Goal: Task Accomplishment & Management: Complete application form

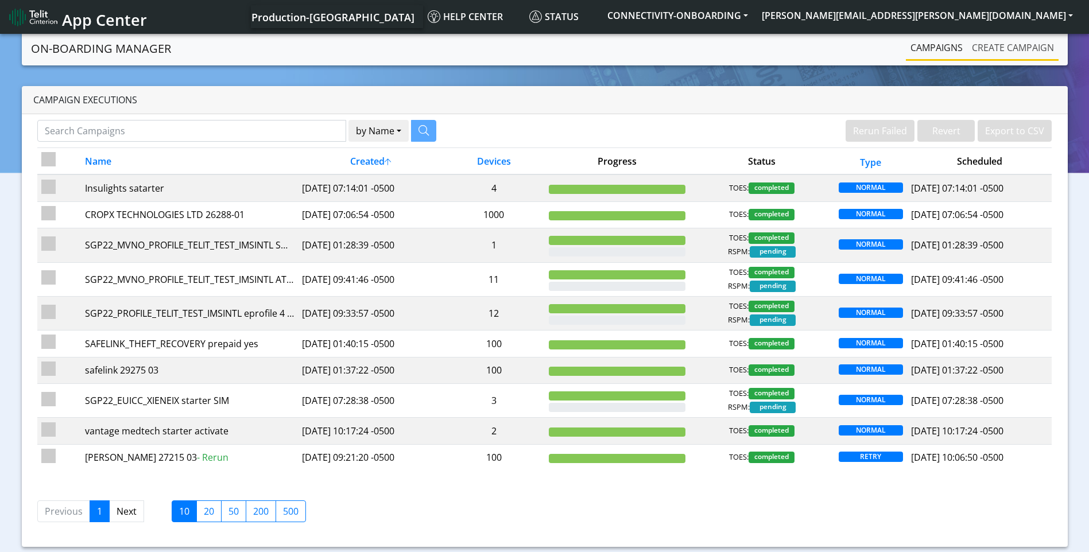
click at [1002, 53] on link "Create campaign" at bounding box center [1012, 47] width 91 height 23
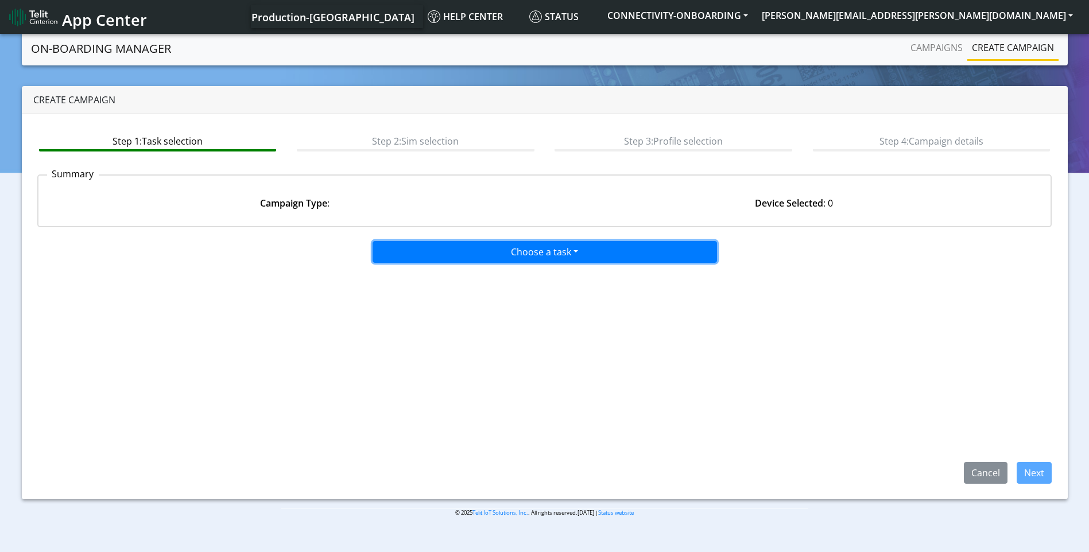
click at [539, 243] on button "Choose a task" at bounding box center [545, 252] width 344 height 22
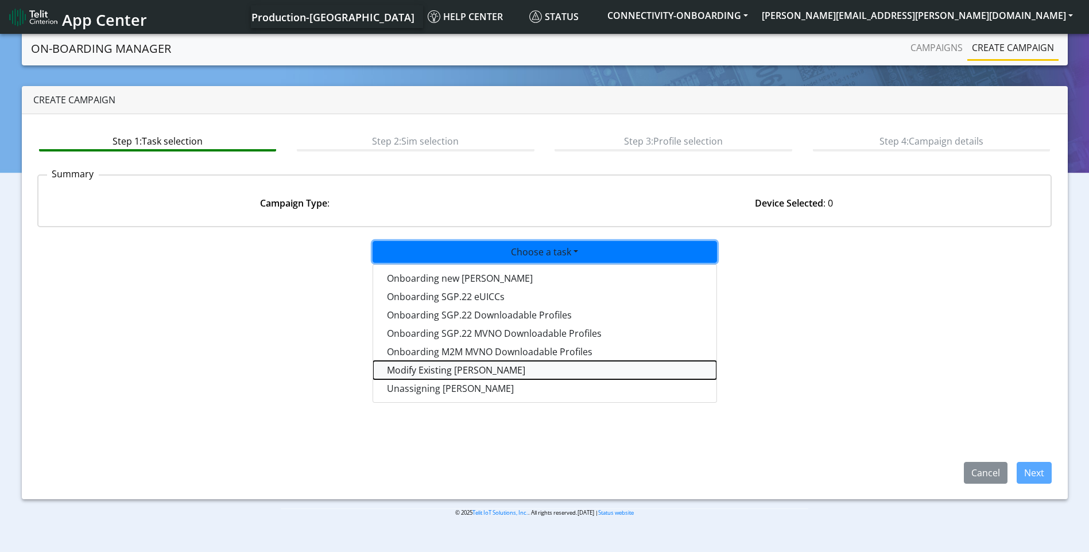
click at [450, 368] on taskiotp-dropdown "Modify Existing [PERSON_NAME]" at bounding box center [544, 370] width 343 height 18
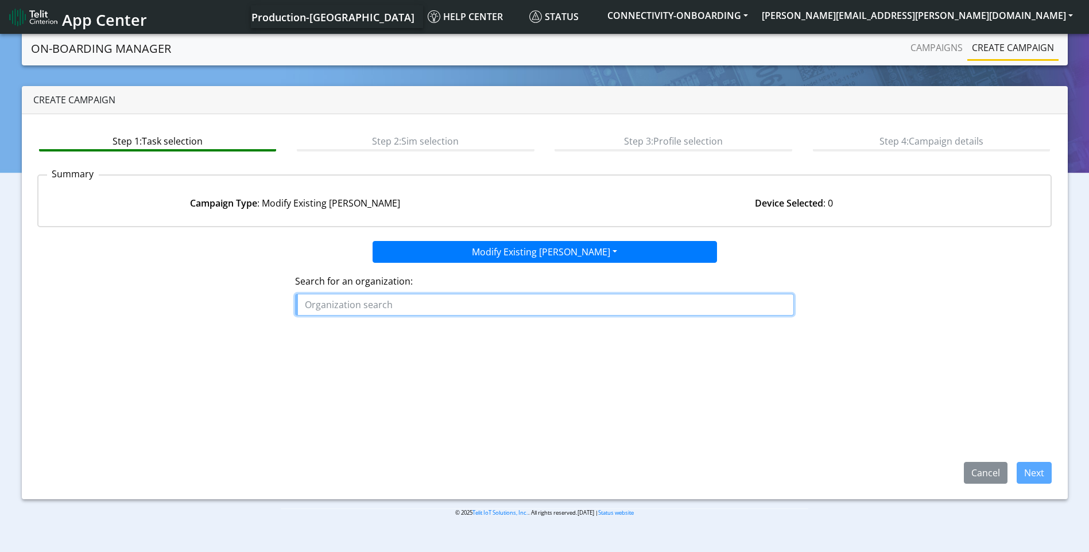
click at [450, 299] on input "text" at bounding box center [544, 305] width 499 height 22
click at [357, 335] on ngb-highlight "7P SOLUTIONS" at bounding box center [339, 331] width 61 height 13
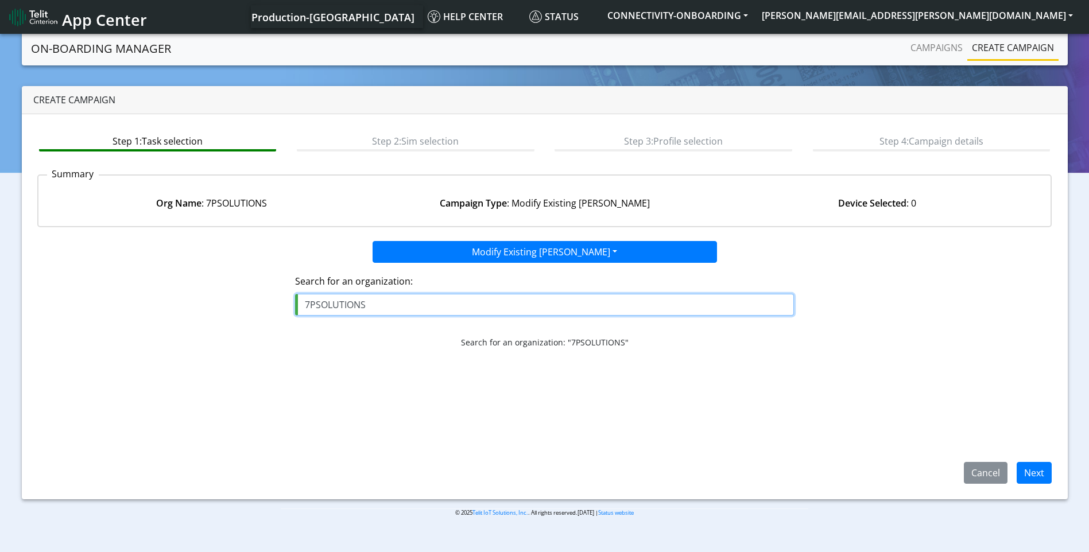
type input "7PSOLUTIONS"
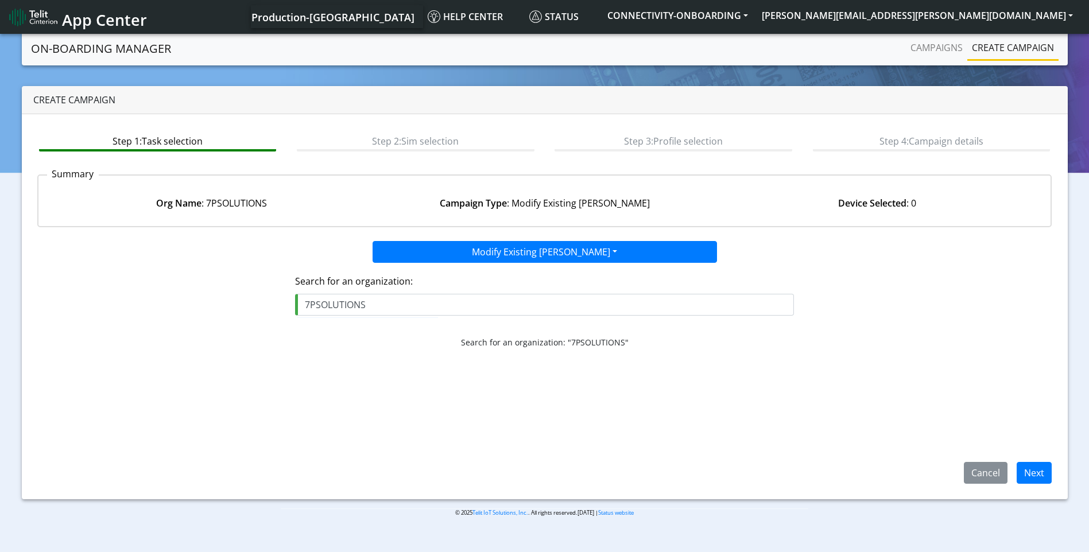
click at [1036, 485] on div "Step 1: Task selection Step 2: Sim selection Step 3: Profile selection Step 4: …" at bounding box center [545, 306] width 1046 height 385
click at [1035, 474] on button "Next" at bounding box center [1034, 473] width 35 height 22
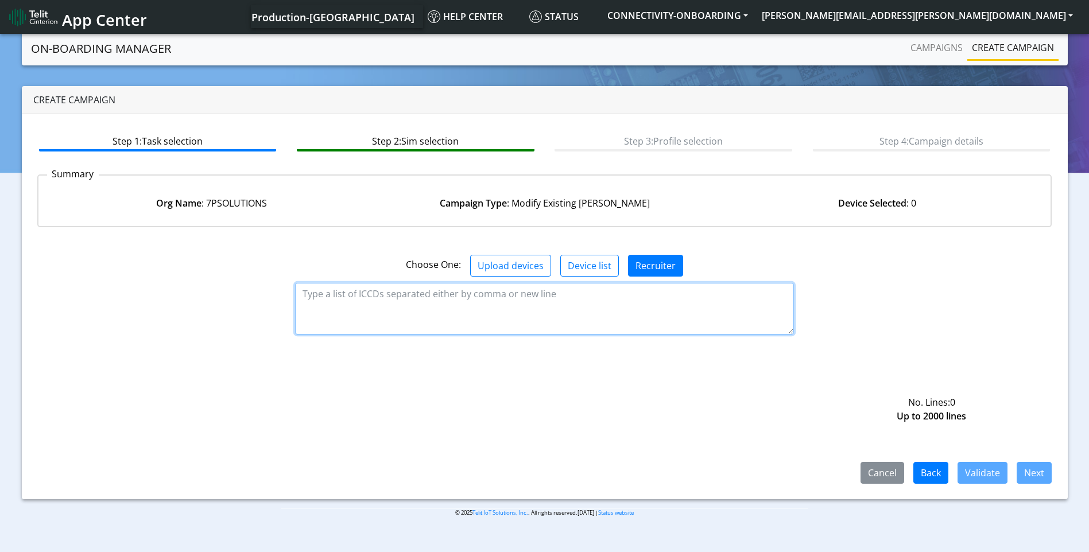
click at [504, 310] on textarea at bounding box center [544, 309] width 499 height 52
paste textarea "89358151000025682504 89358151000025692479 89358151000025694558 8935815100002569…"
type textarea "89358151000025682504 89358151000025692479 89358151000025694558 8935815100002569…"
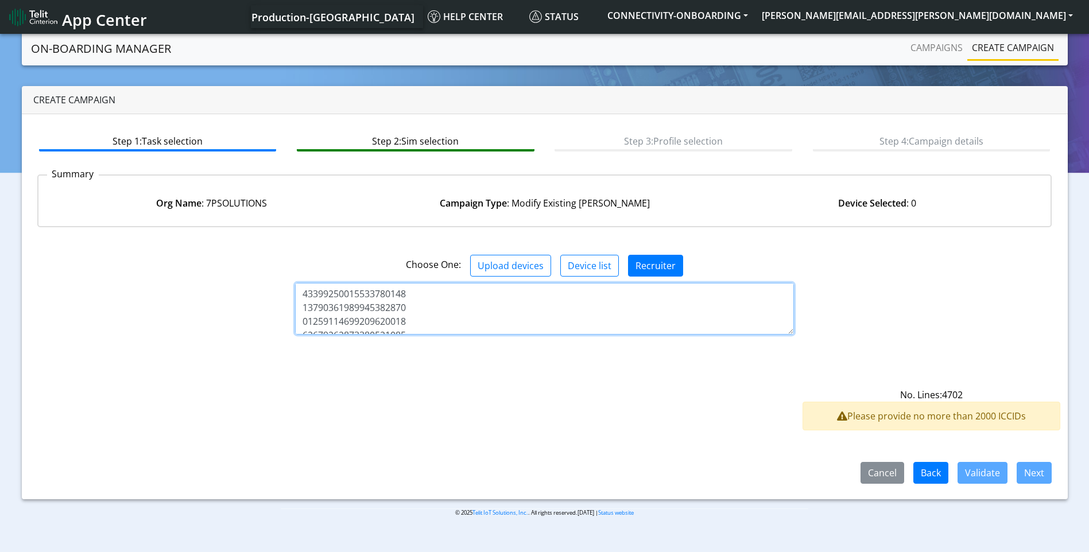
drag, startPoint x: 448, startPoint y: 320, endPoint x: -2, endPoint y: -37, distance: 574.6
click at [0, 0] on html "App Center Production-US Help center Status CONNECTIVITY-ONBOARDING [PERSON_NAM…" at bounding box center [544, 276] width 1089 height 552
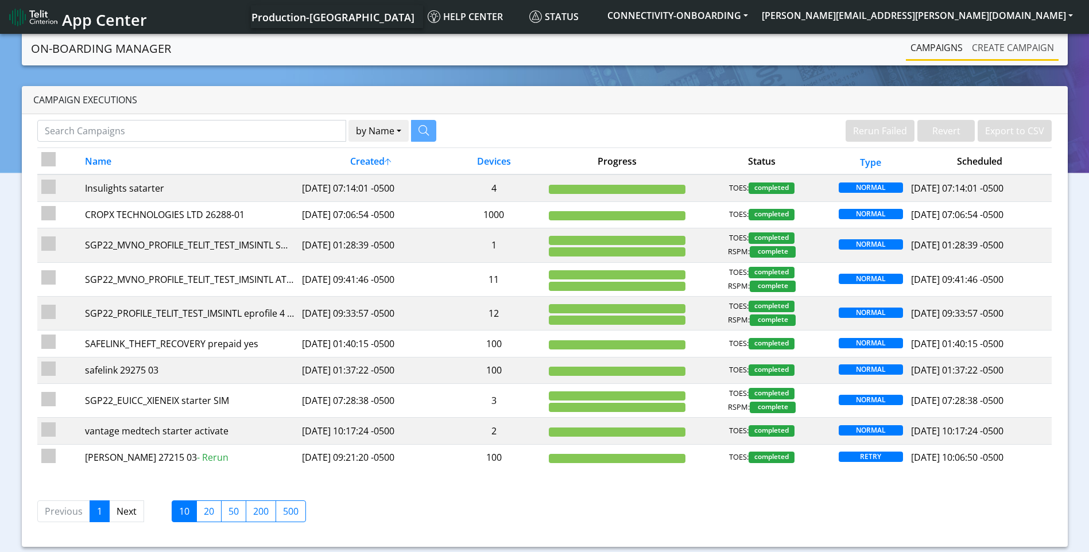
click at [1010, 43] on link "Create campaign" at bounding box center [1012, 47] width 91 height 23
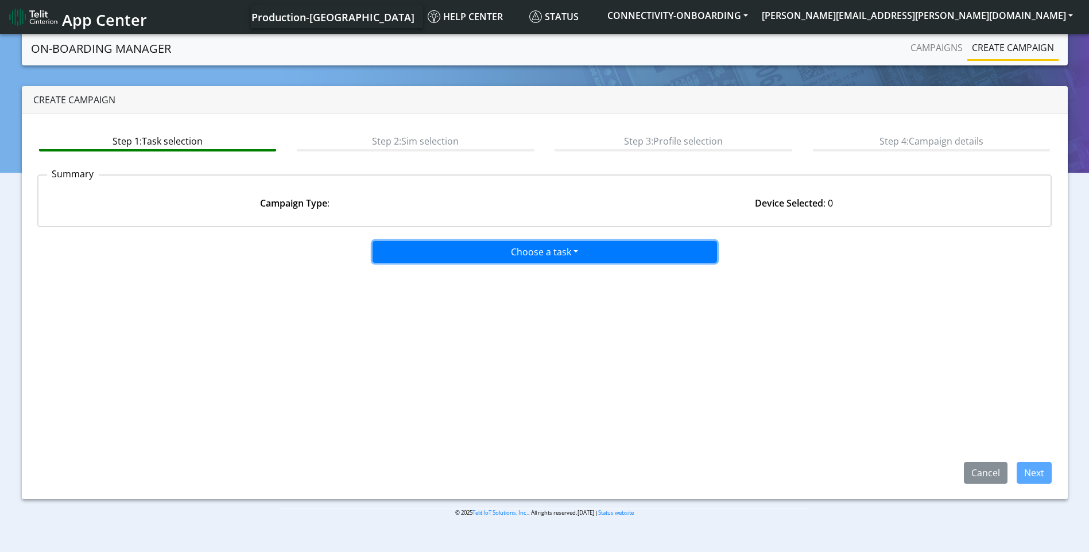
click at [579, 258] on button "Choose a task" at bounding box center [545, 252] width 344 height 22
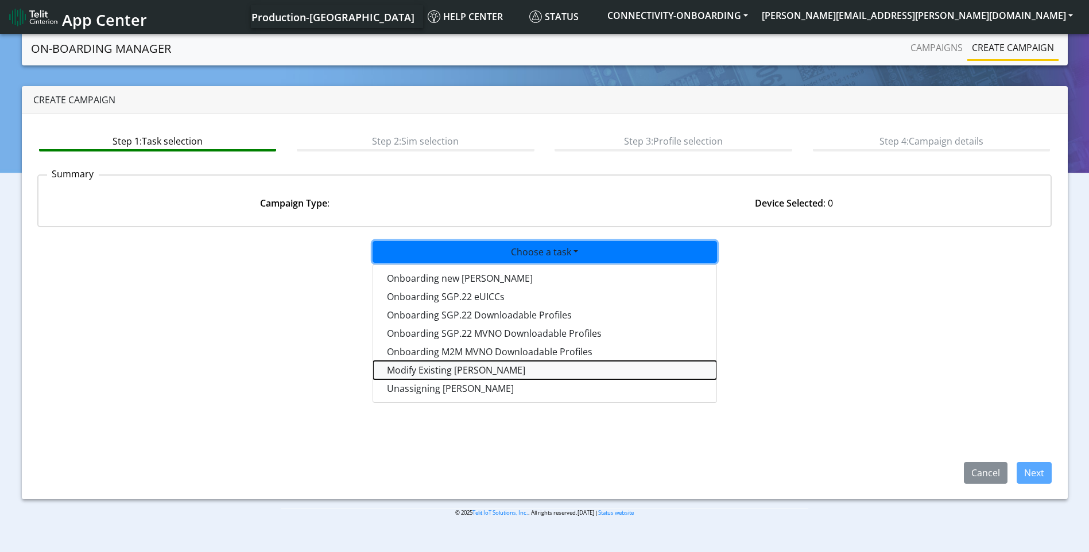
click at [463, 372] on taskiotp-dropdown "Modify Existing [PERSON_NAME]" at bounding box center [544, 370] width 343 height 18
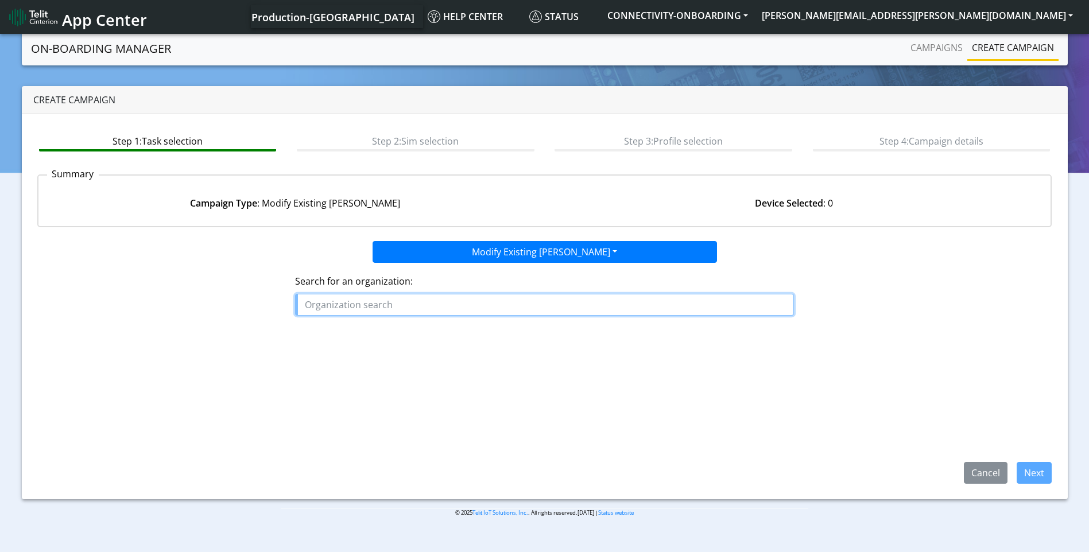
click at [548, 307] on input "text" at bounding box center [544, 305] width 499 height 22
click at [365, 326] on ngb-highlight "7P SOLUTIONS" at bounding box center [339, 331] width 61 height 13
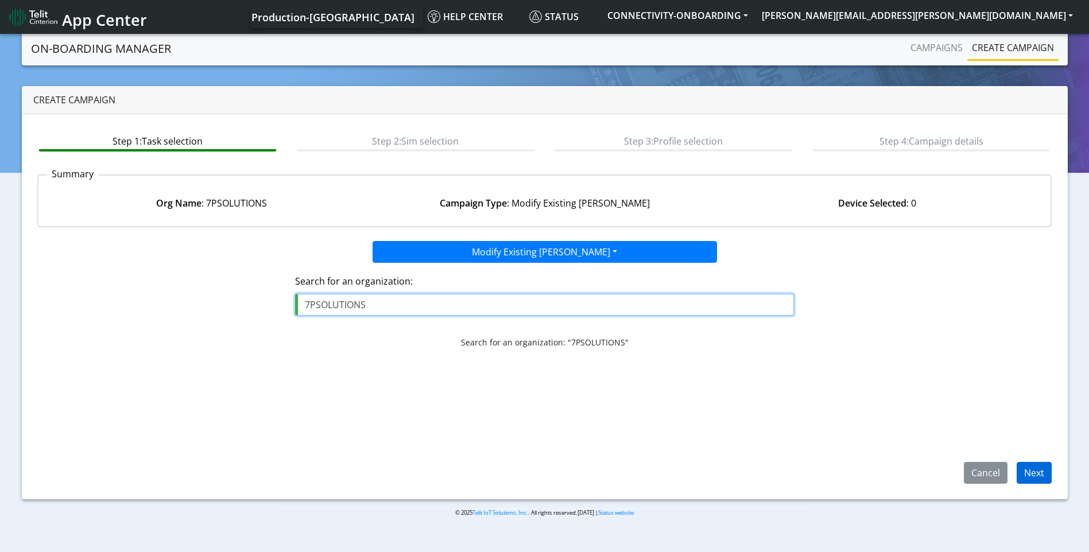
type input "7PSOLUTIONS"
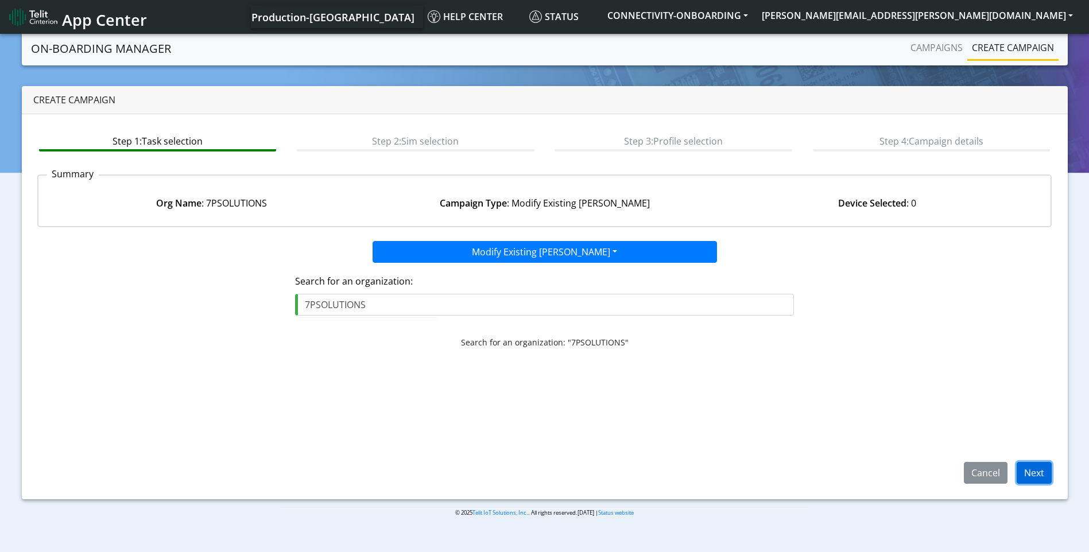
click at [1028, 470] on button "Next" at bounding box center [1034, 473] width 35 height 22
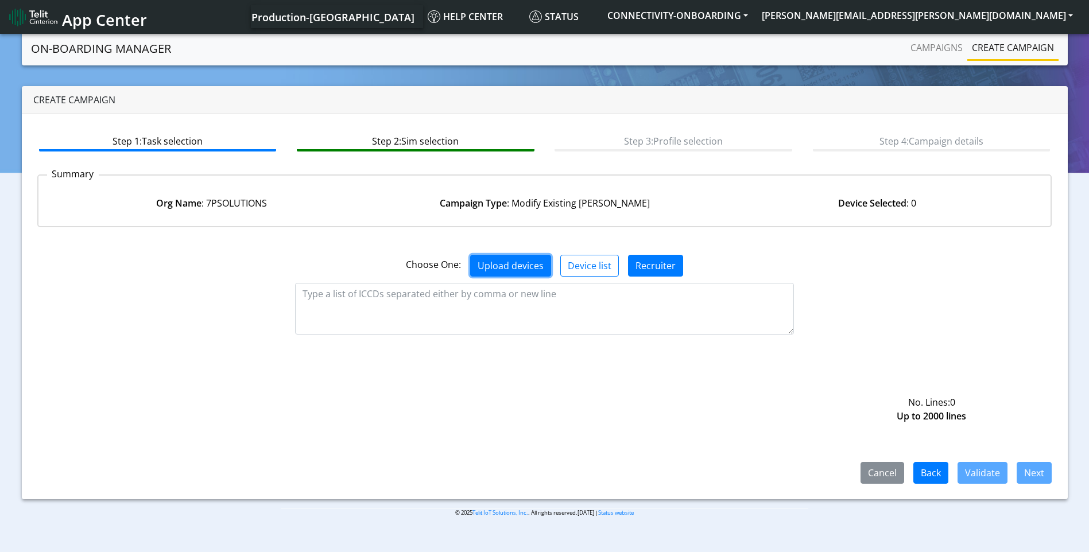
click at [508, 265] on button "Upload devices" at bounding box center [510, 266] width 81 height 22
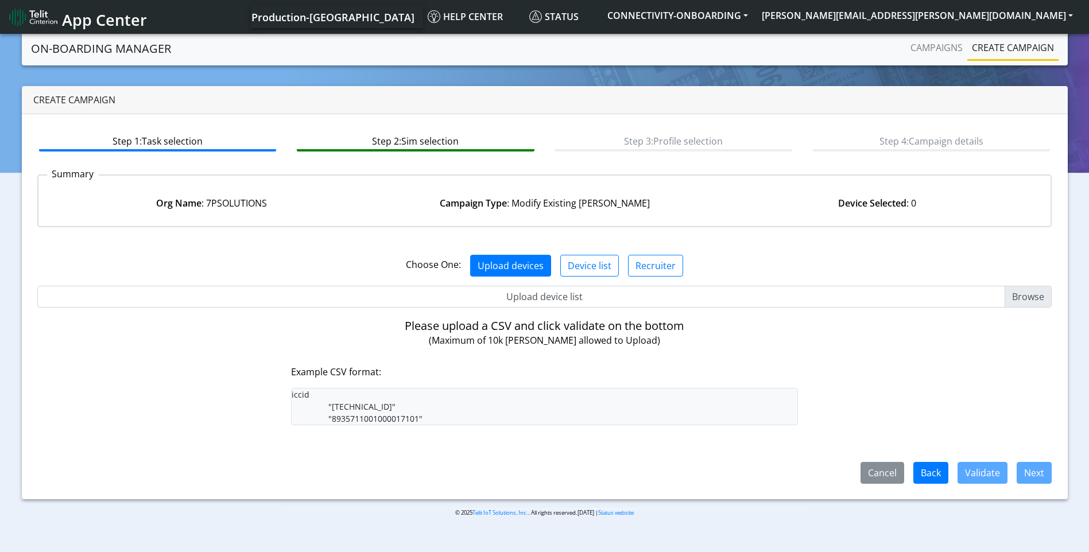
click at [332, 392] on pre "iccid "[TECHNICAL_ID]" "8935711001000017101"" at bounding box center [545, 406] width 508 height 37
click at [332, 391] on pre "iccid "[TECHNICAL_ID]" "8935711001000017101"" at bounding box center [545, 406] width 508 height 37
copy pre "iccid"
click at [1031, 300] on input "Upload device list" at bounding box center [544, 297] width 1015 height 22
type input "C:\fakepath\7p solutions deactivae.csv"
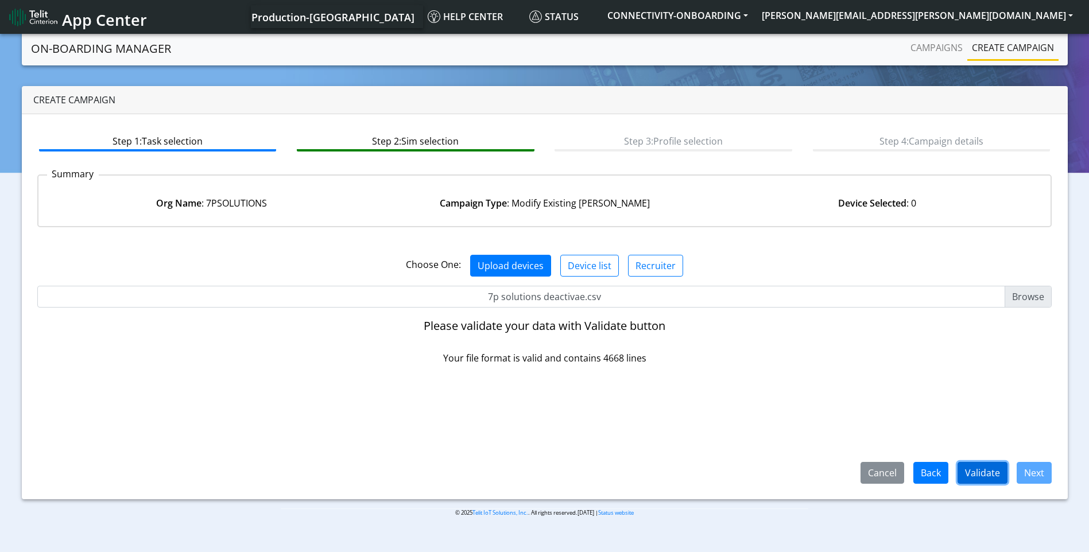
click at [975, 474] on button "Validate" at bounding box center [983, 473] width 50 height 22
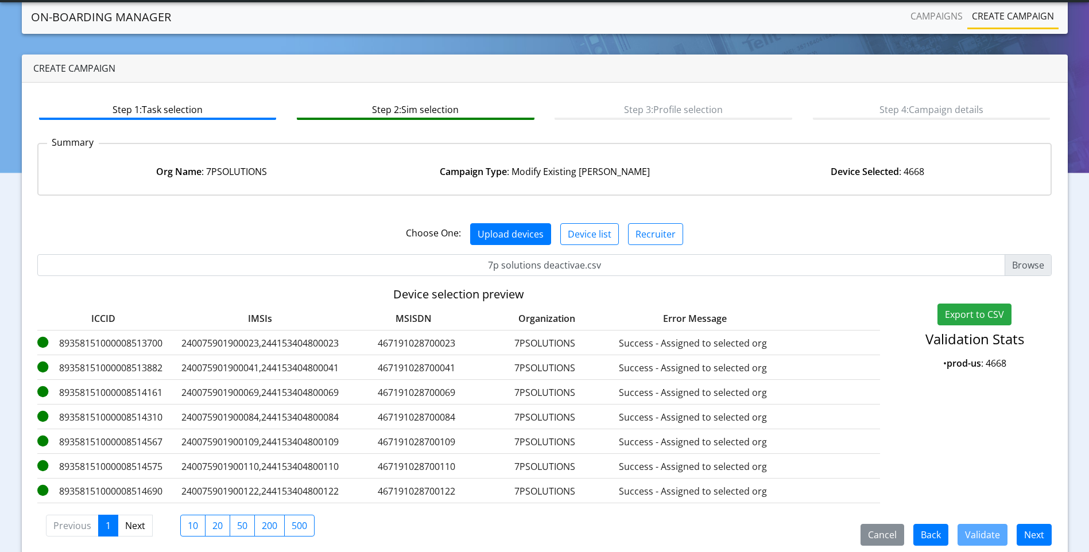
scroll to position [45, 0]
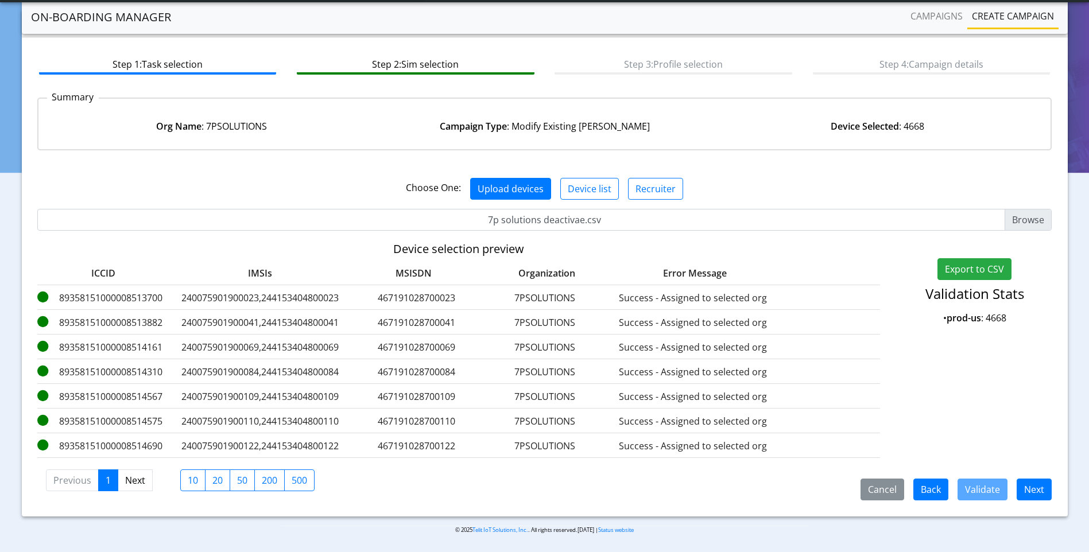
click at [1035, 477] on div "Cancel Back Validate Next Previous 1 Next 10 20 50 200 500" at bounding box center [544, 479] width 1015 height 42
click at [1033, 487] on button "Next" at bounding box center [1034, 490] width 35 height 22
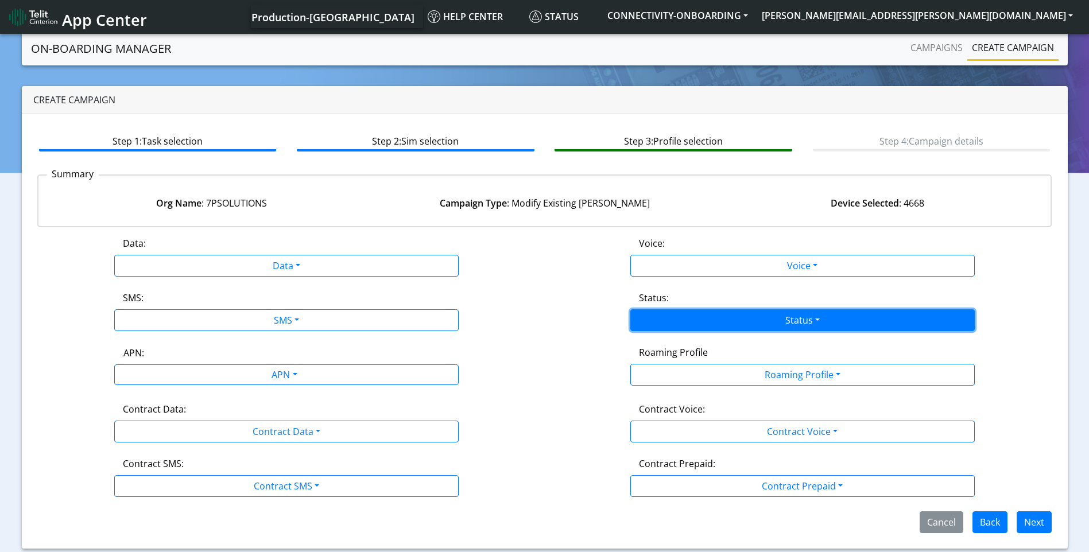
click at [691, 320] on button "Status" at bounding box center [802, 320] width 344 height 22
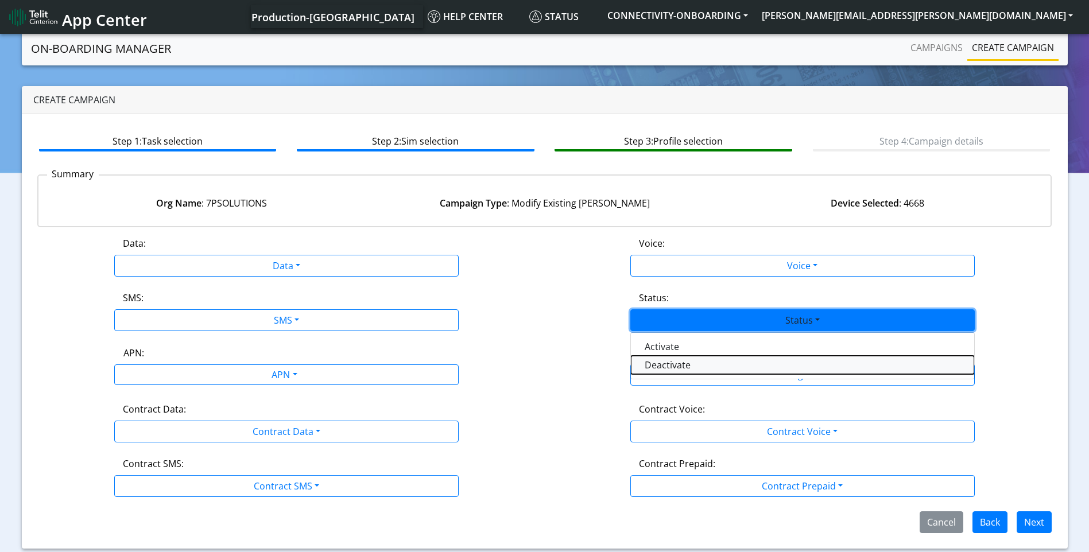
click at [665, 370] on button "Deactivate" at bounding box center [802, 365] width 343 height 18
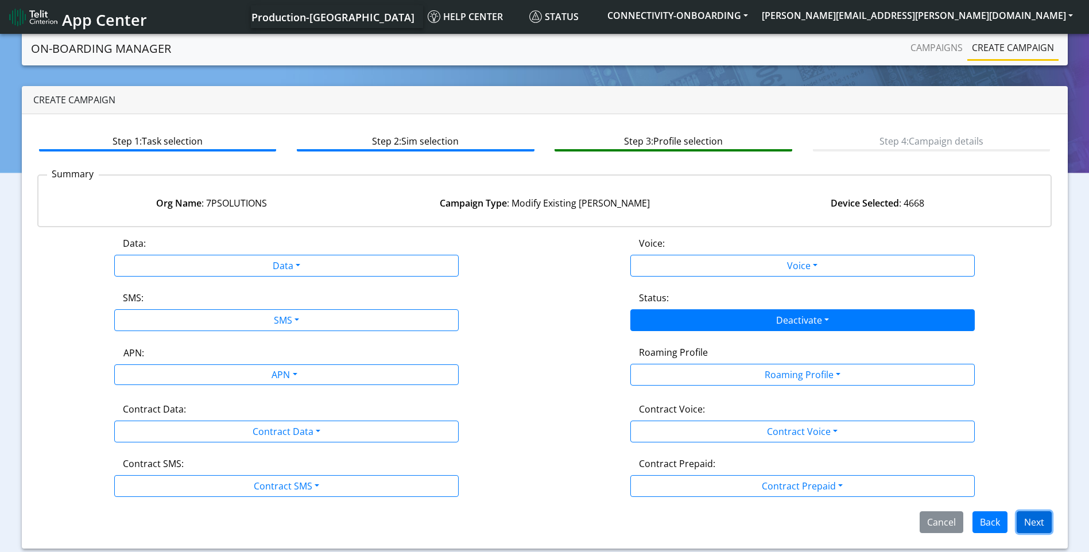
click at [1028, 532] on button "Next" at bounding box center [1034, 523] width 35 height 22
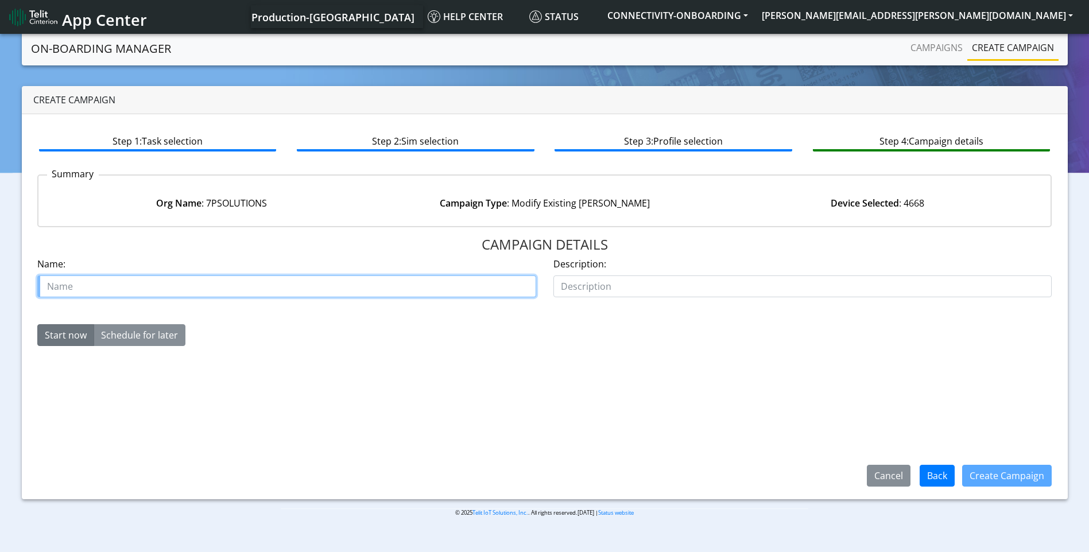
click at [344, 281] on input "text" at bounding box center [286, 287] width 499 height 22
paste input "00638714"
type input "case 00638714 7p solutions"
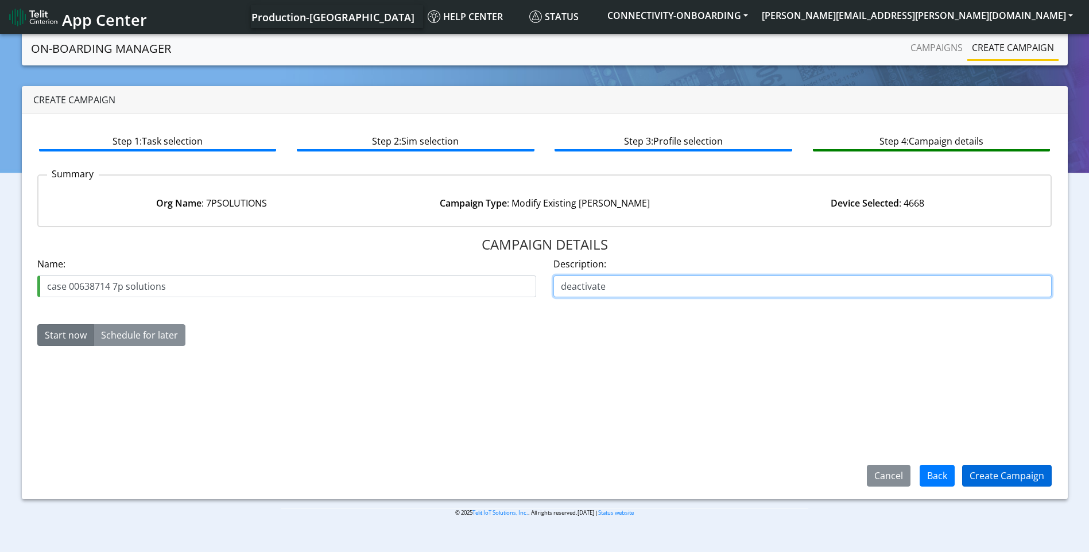
type input "deactivate"
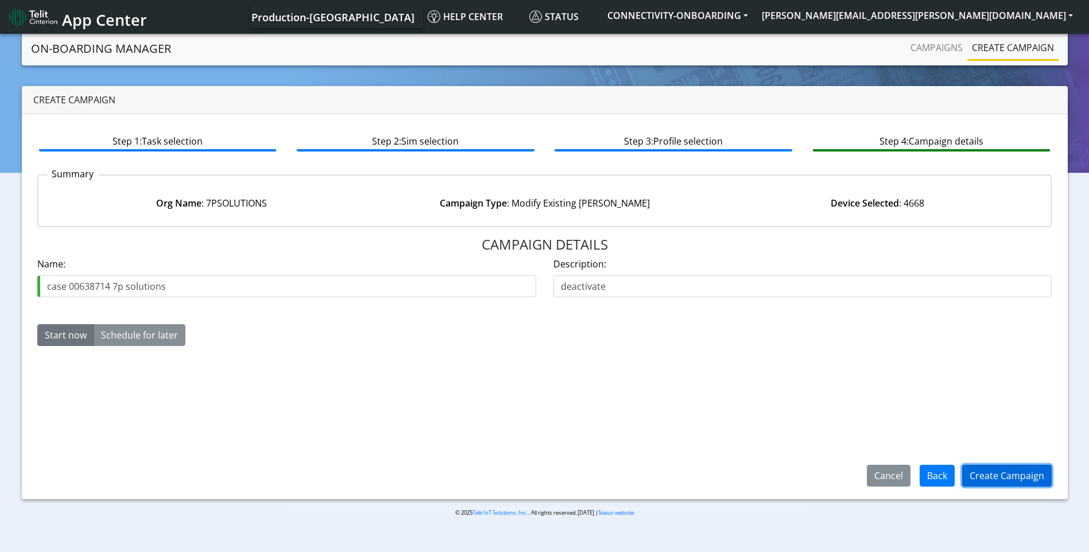
click at [1016, 468] on button "Create Campaign" at bounding box center [1007, 476] width 90 height 22
